Goal: Task Accomplishment & Management: Use online tool/utility

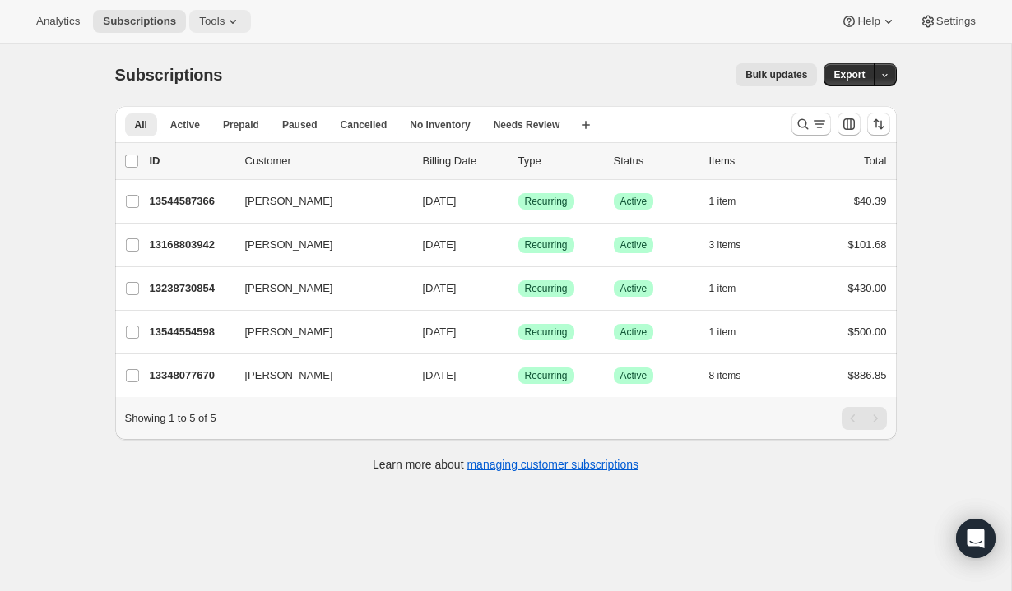
click at [225, 21] on span "Tools" at bounding box center [212, 21] width 26 height 13
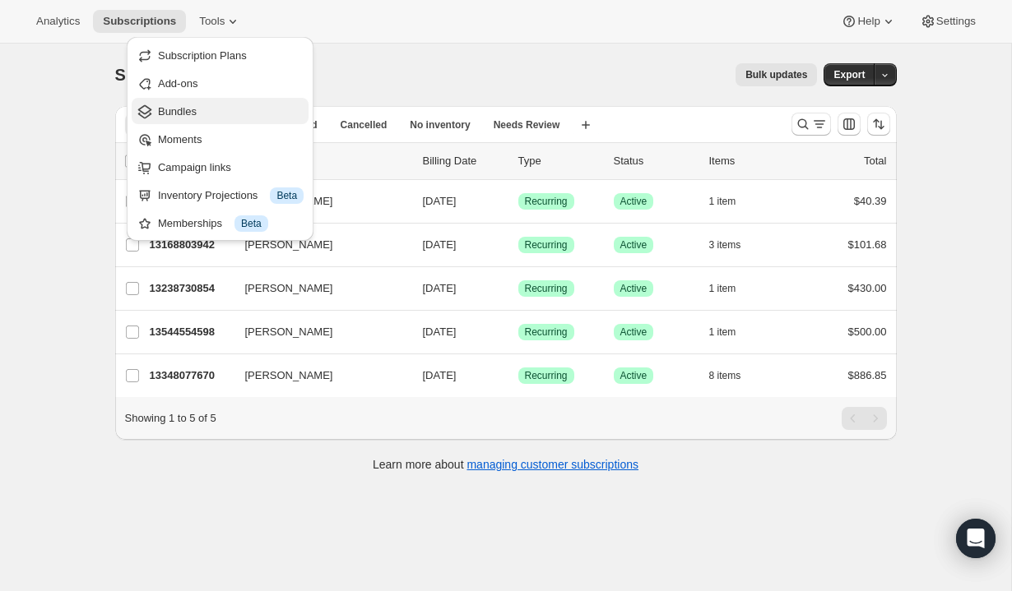
click at [202, 99] on button "Bundles" at bounding box center [220, 111] width 177 height 26
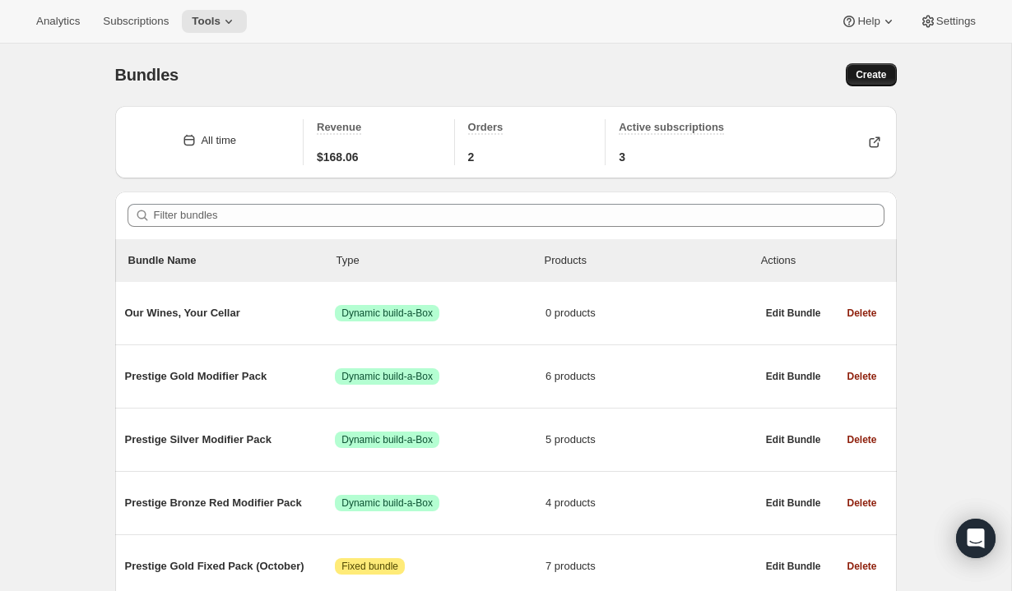
click at [868, 77] on span "Create" at bounding box center [871, 74] width 30 height 13
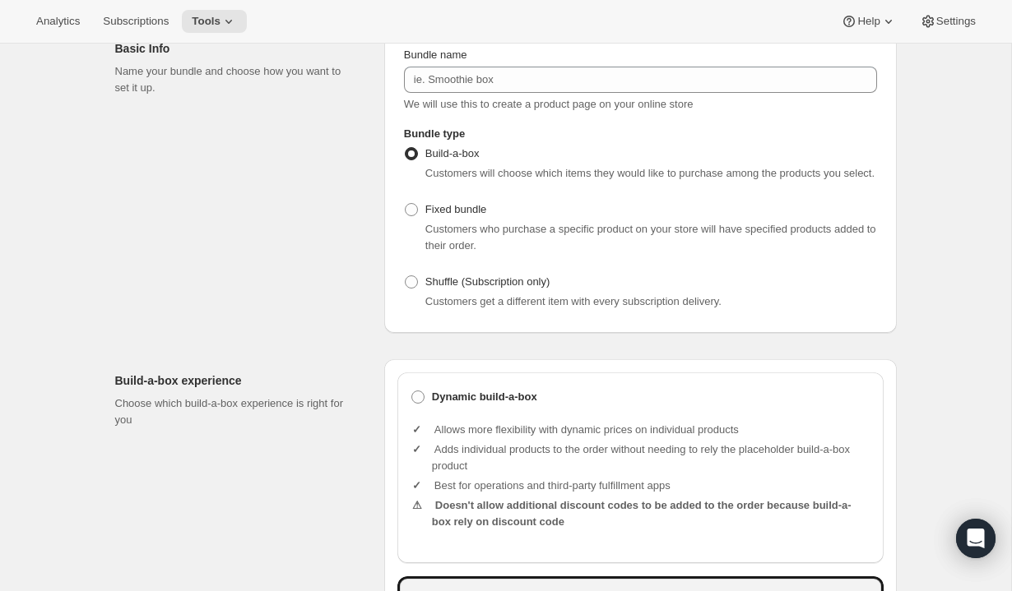
scroll to position [129, 0]
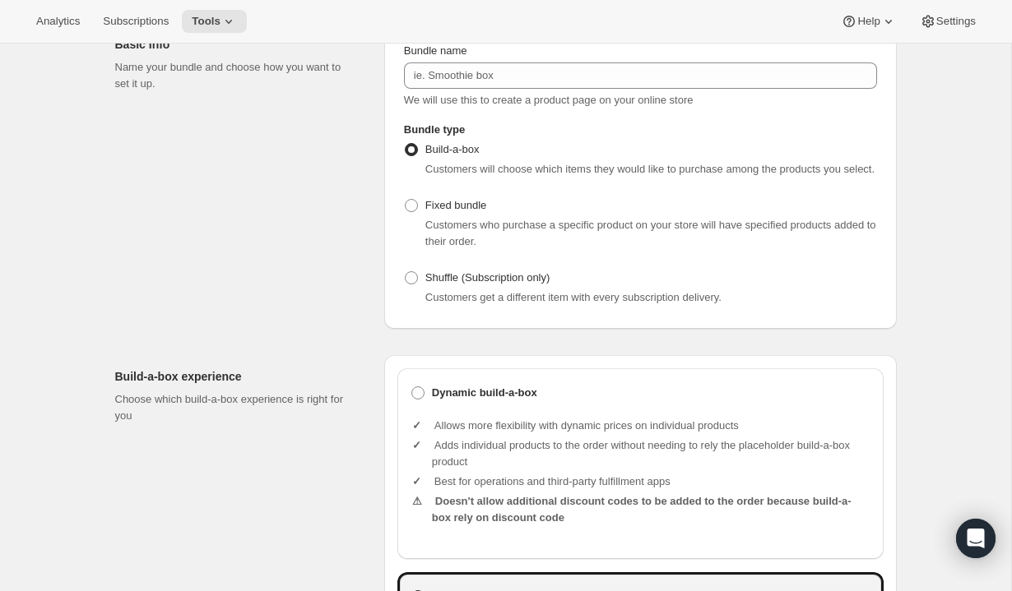
click at [513, 222] on div "Fixed bundle Customers who purchase a specific product on your store will have …" at bounding box center [640, 222] width 473 height 56
click at [468, 211] on span "Fixed bundle" at bounding box center [455, 205] width 61 height 12
click at [406, 200] on input "Fixed bundle" at bounding box center [405, 199] width 1 height 1
radio input "true"
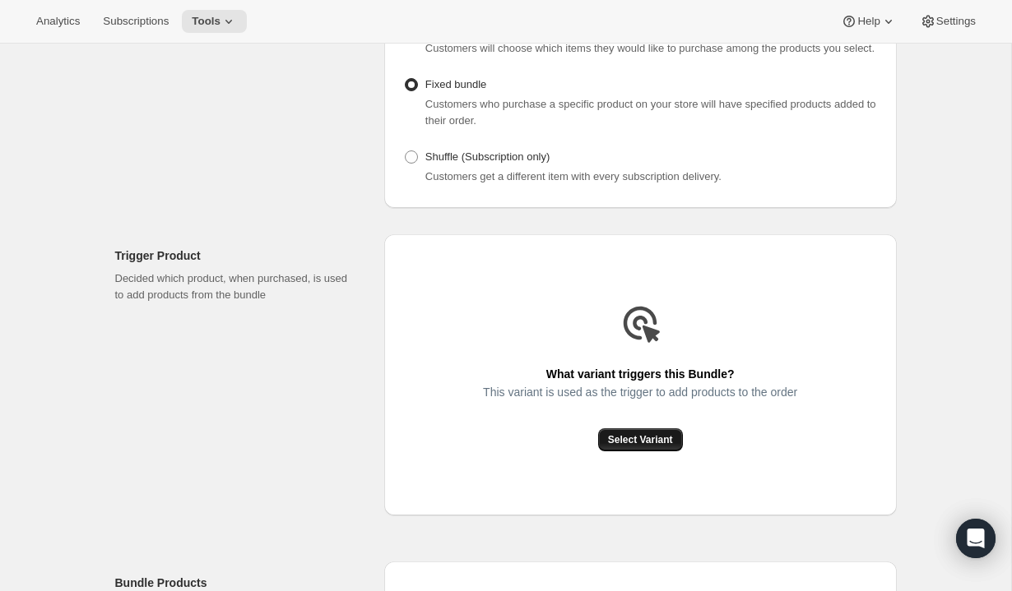
scroll to position [264, 0]
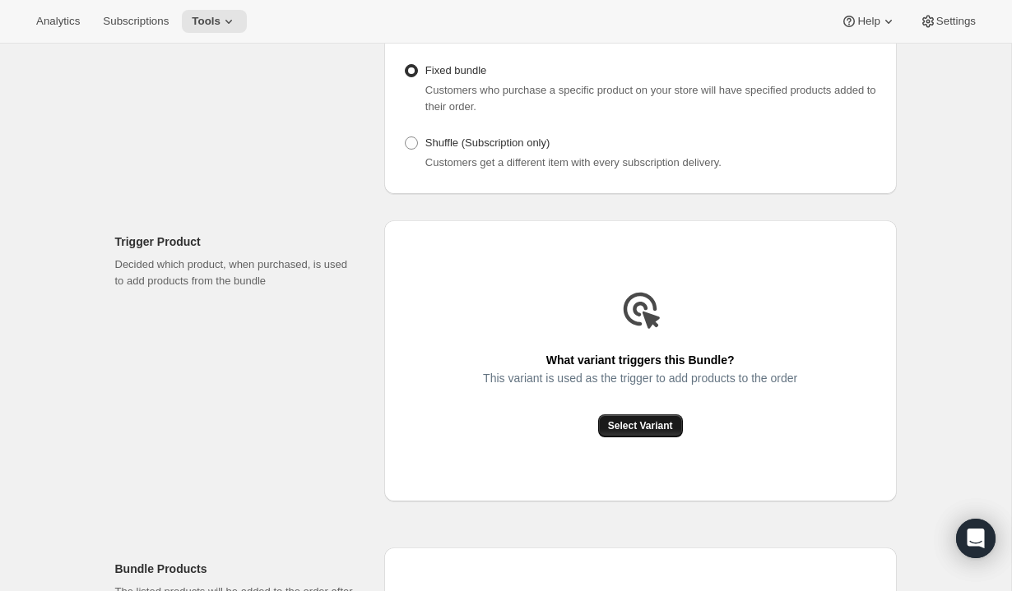
click at [651, 433] on span "Select Variant" at bounding box center [640, 426] width 65 height 13
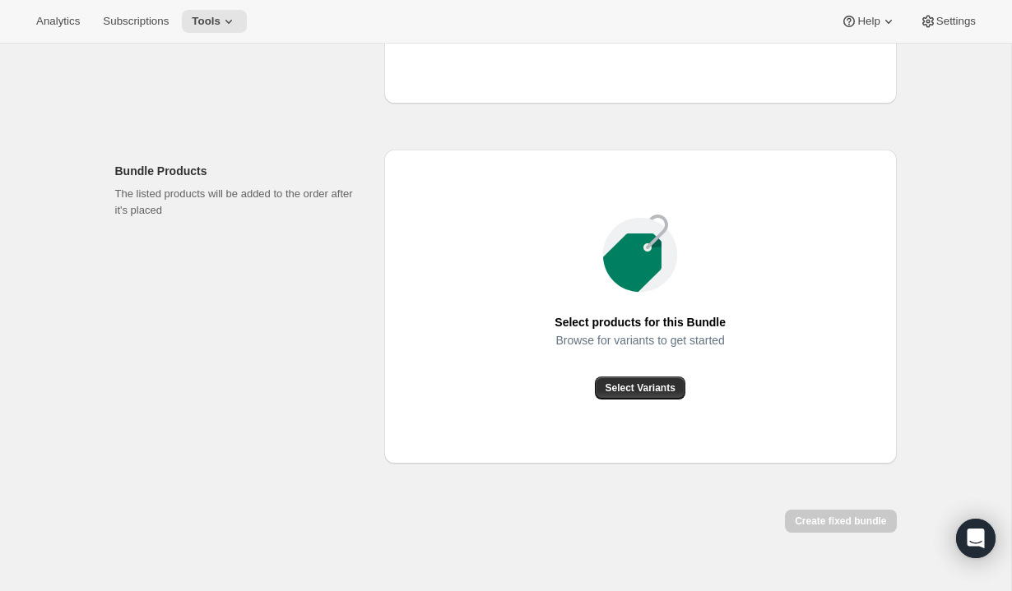
scroll to position [665, 0]
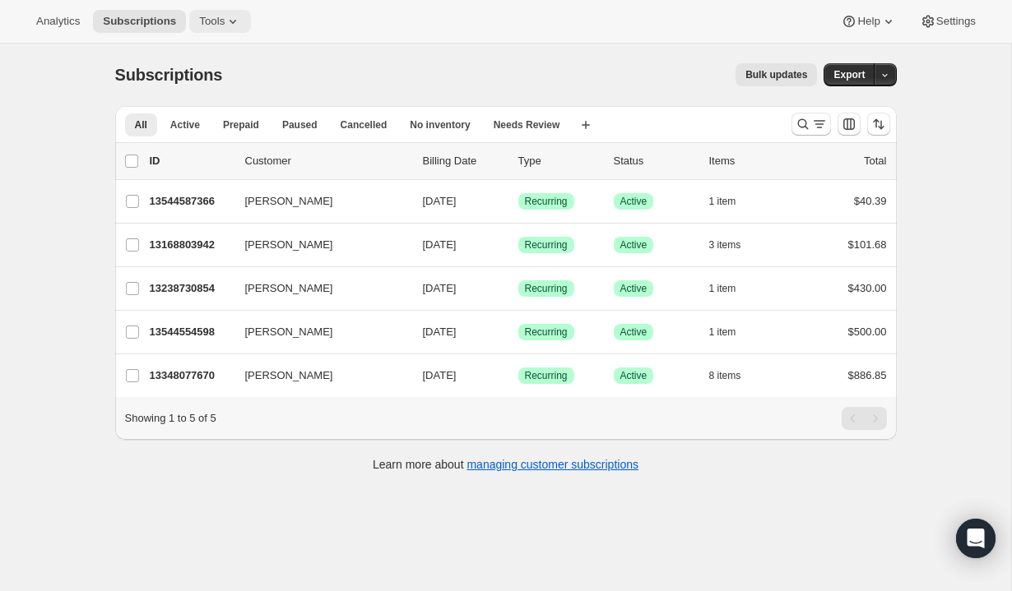
click at [230, 20] on icon at bounding box center [233, 21] width 16 height 16
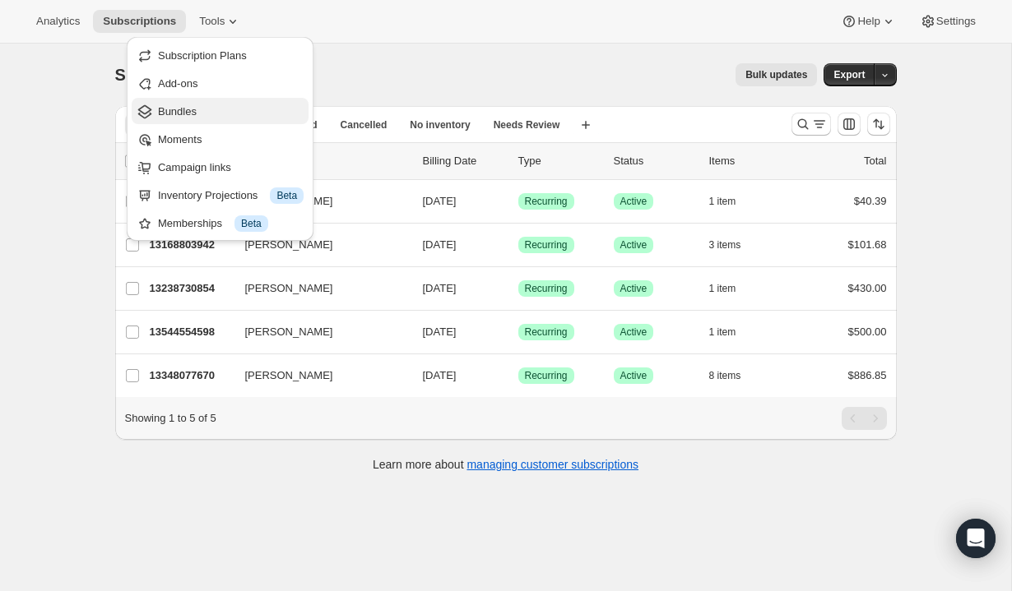
click at [197, 106] on span "Bundles" at bounding box center [177, 111] width 39 height 12
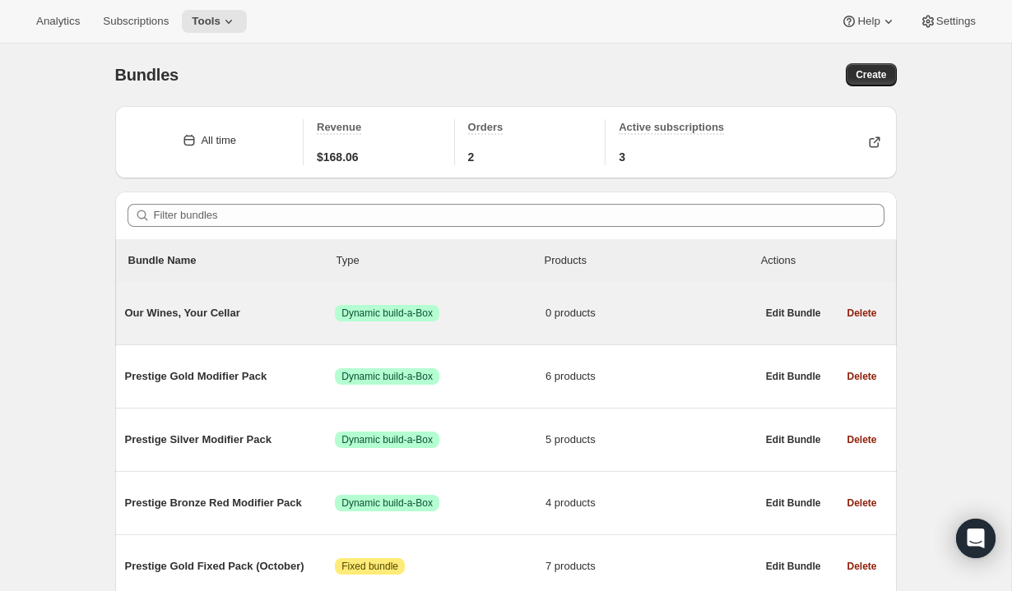
click at [503, 327] on div "Our Wines, Your Cellar Success Dynamic build-a-Box 0 products" at bounding box center [440, 313] width 631 height 43
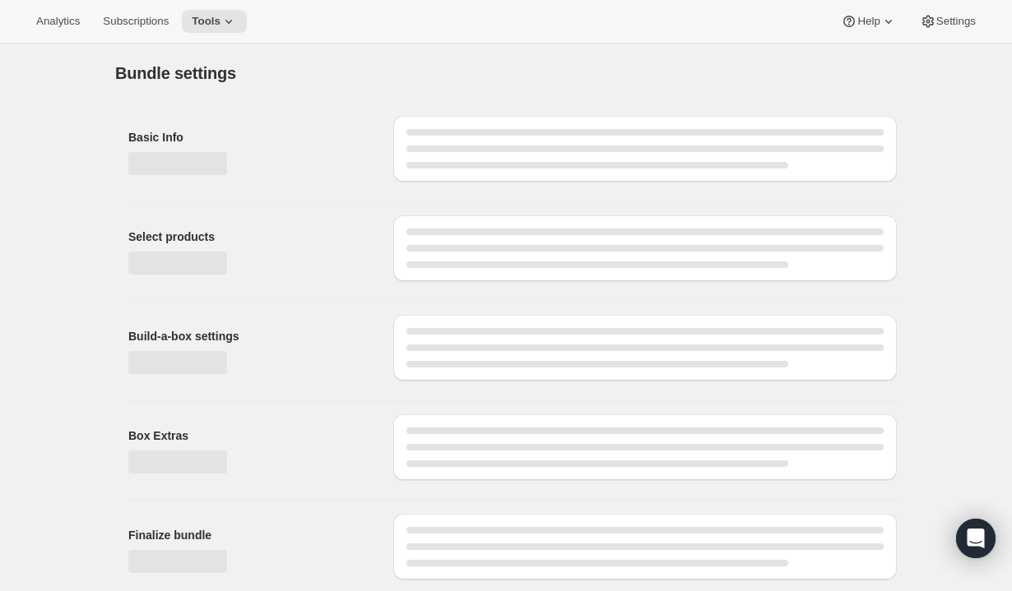
type input "Our Wines, Your Cellar"
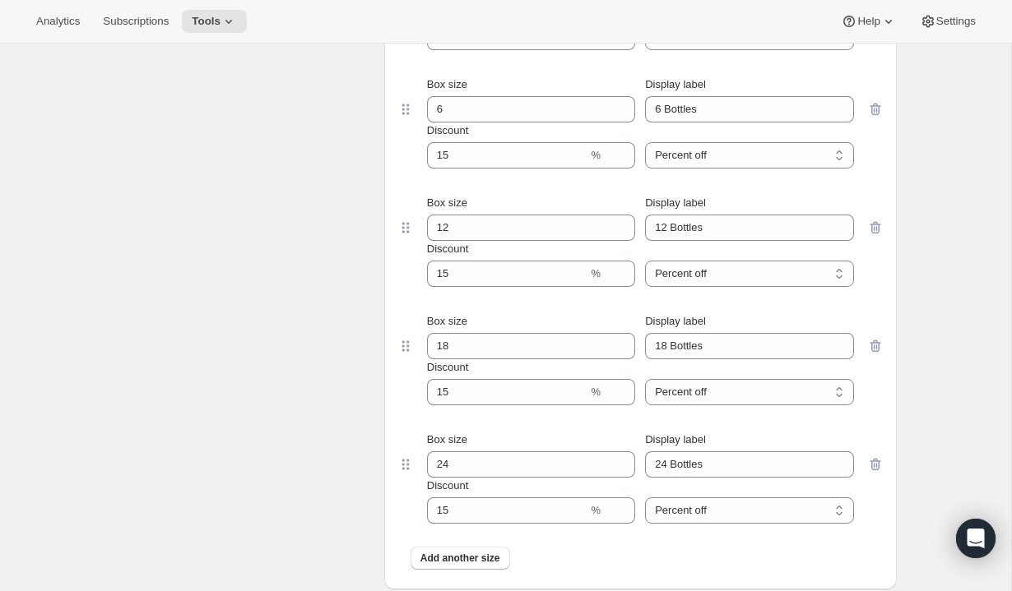
scroll to position [954, 0]
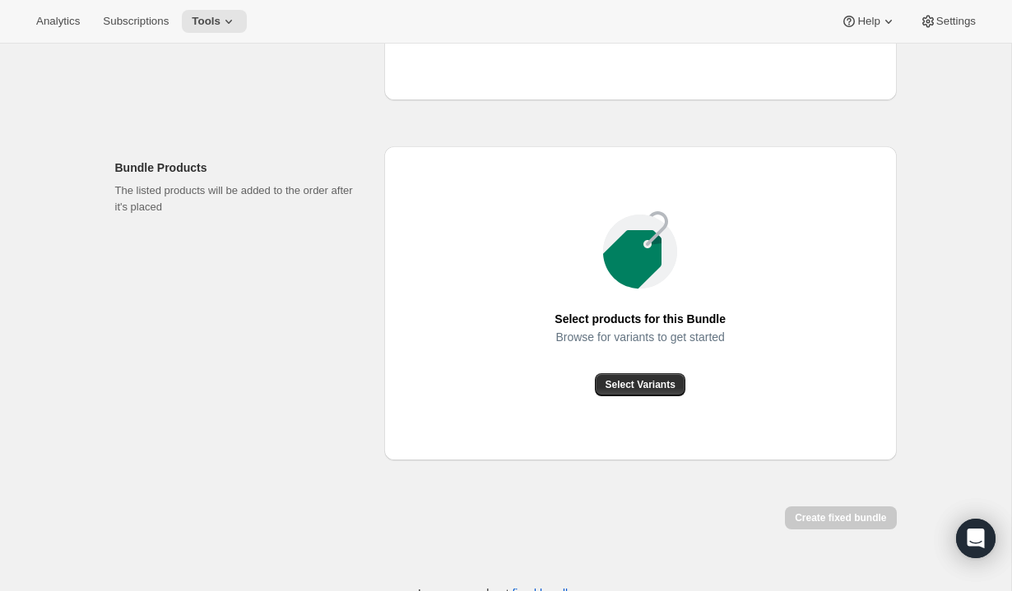
scroll to position [665, 0]
